Goal: Navigation & Orientation: Find specific page/section

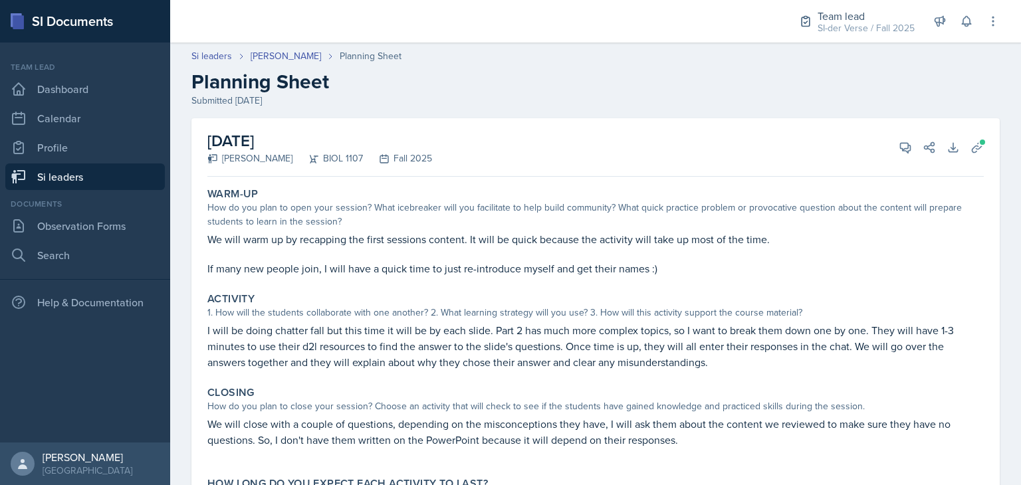
scroll to position [19, 0]
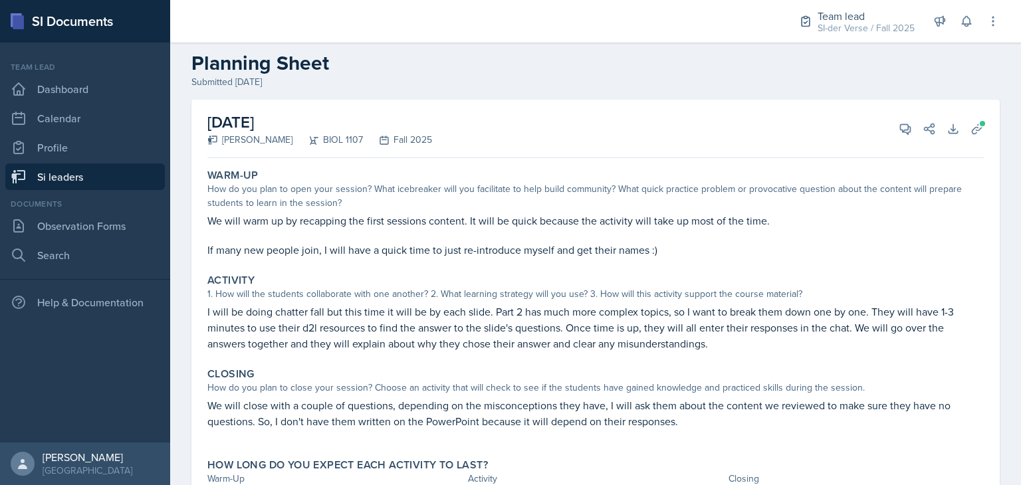
click at [102, 179] on link "Si leaders" at bounding box center [84, 176] width 159 height 27
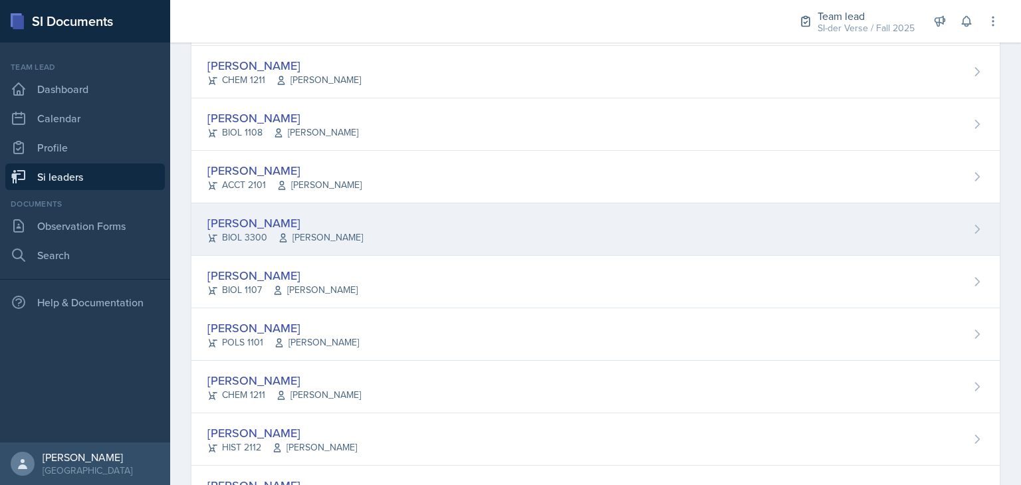
scroll to position [286, 0]
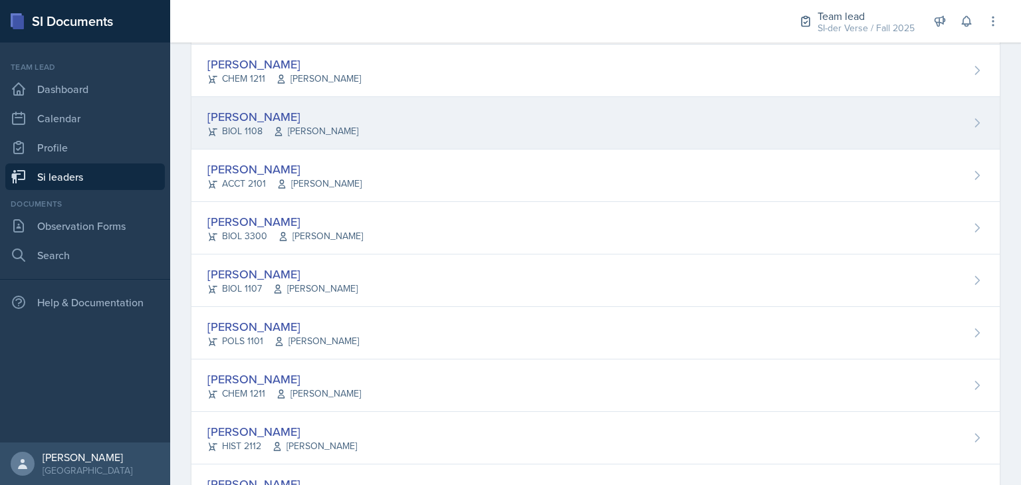
click at [423, 140] on div "[PERSON_NAME] BIOL 1108 [PERSON_NAME]" at bounding box center [595, 123] width 808 height 52
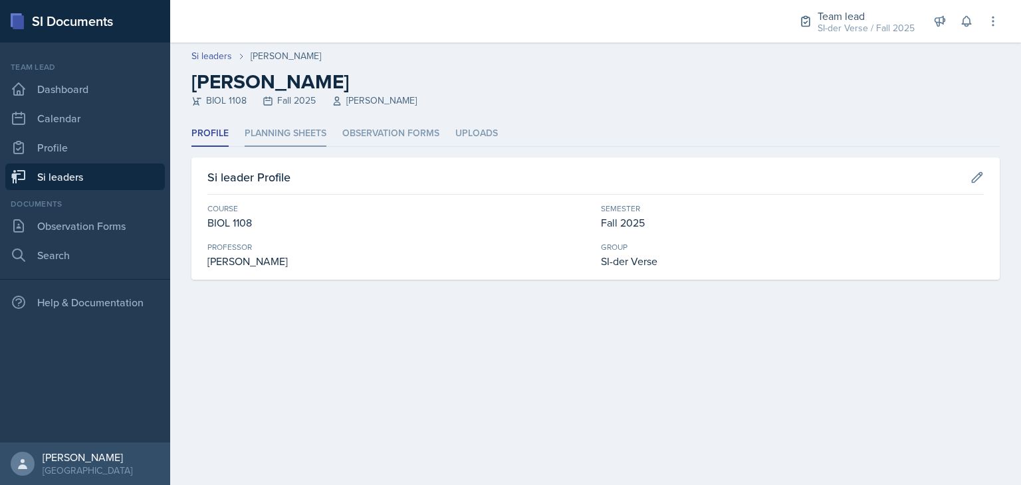
click at [304, 137] on li "Planning Sheets" at bounding box center [286, 134] width 82 height 26
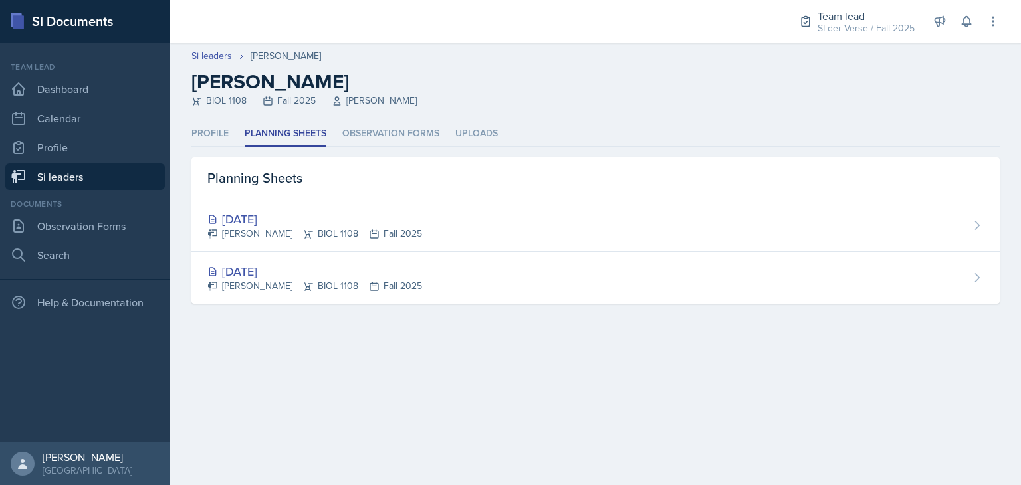
click at [80, 172] on link "Si leaders" at bounding box center [84, 176] width 159 height 27
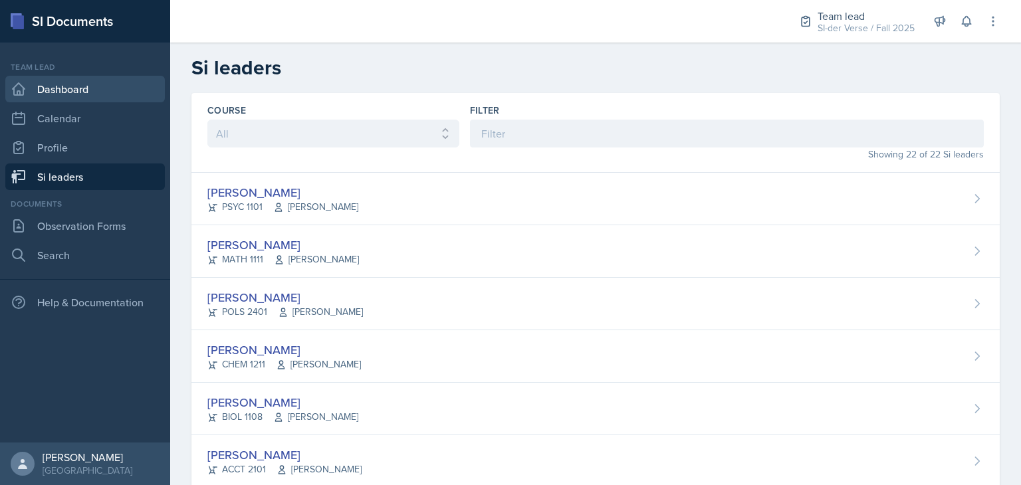
click at [126, 91] on link "Dashboard" at bounding box center [84, 89] width 159 height 27
